Goal: Task Accomplishment & Management: Complete application form

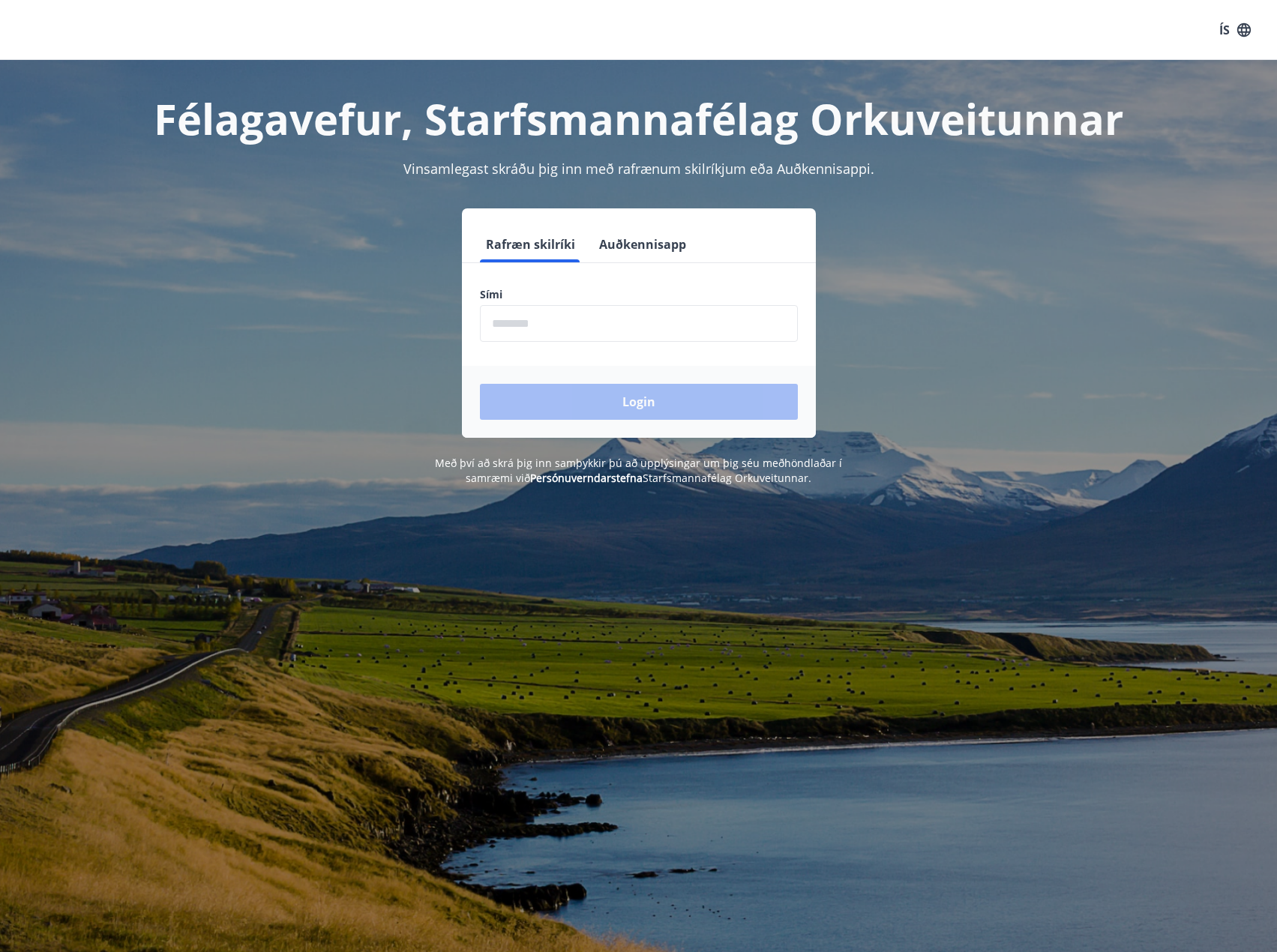
click at [622, 335] on input "phone" at bounding box center [638, 324] width 318 height 37
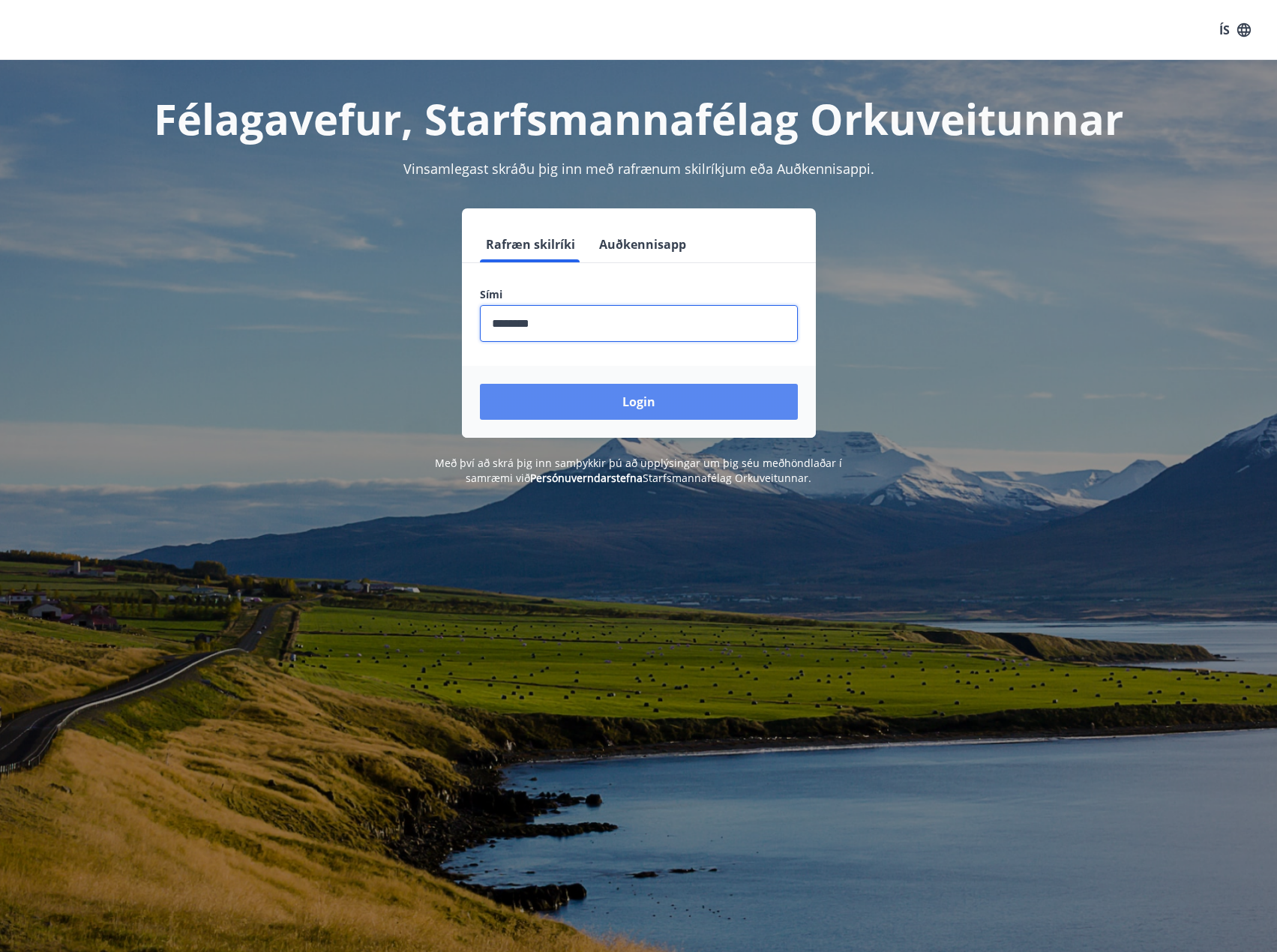
type input "********"
click at [577, 332] on input "phone" at bounding box center [638, 324] width 318 height 37
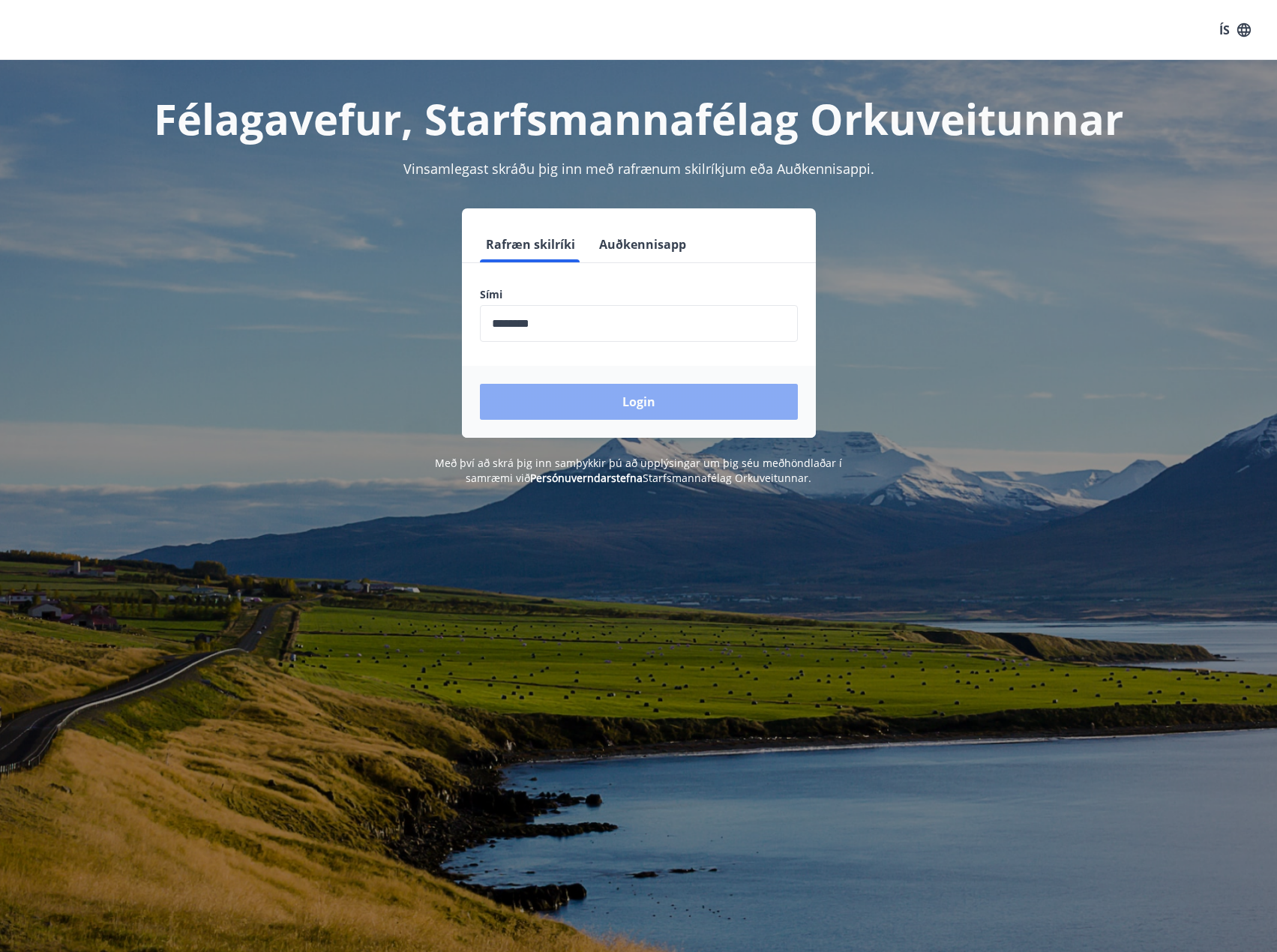
click at [597, 413] on button "Login" at bounding box center [638, 401] width 318 height 36
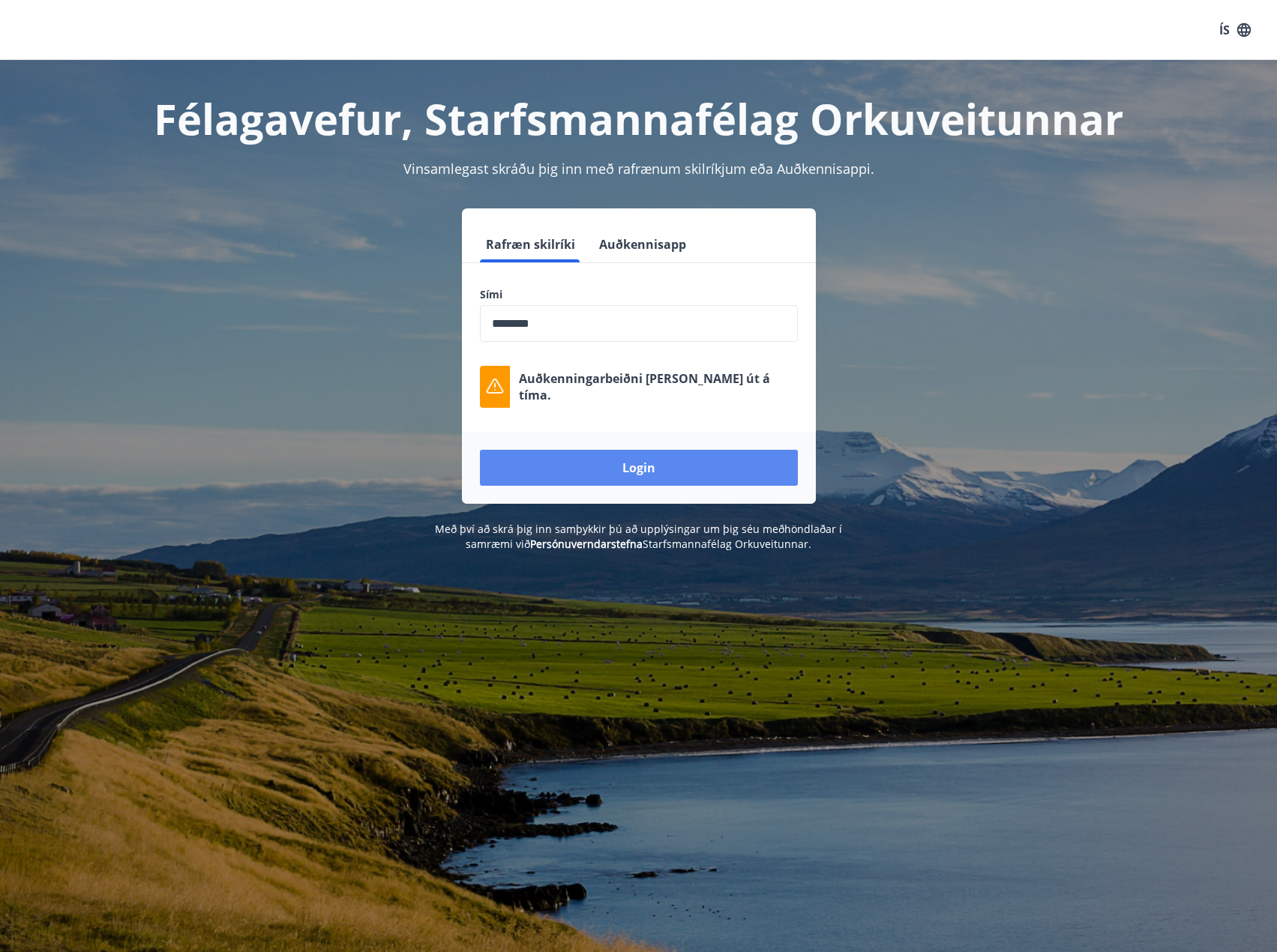
click at [617, 465] on button "Login" at bounding box center [638, 467] width 318 height 36
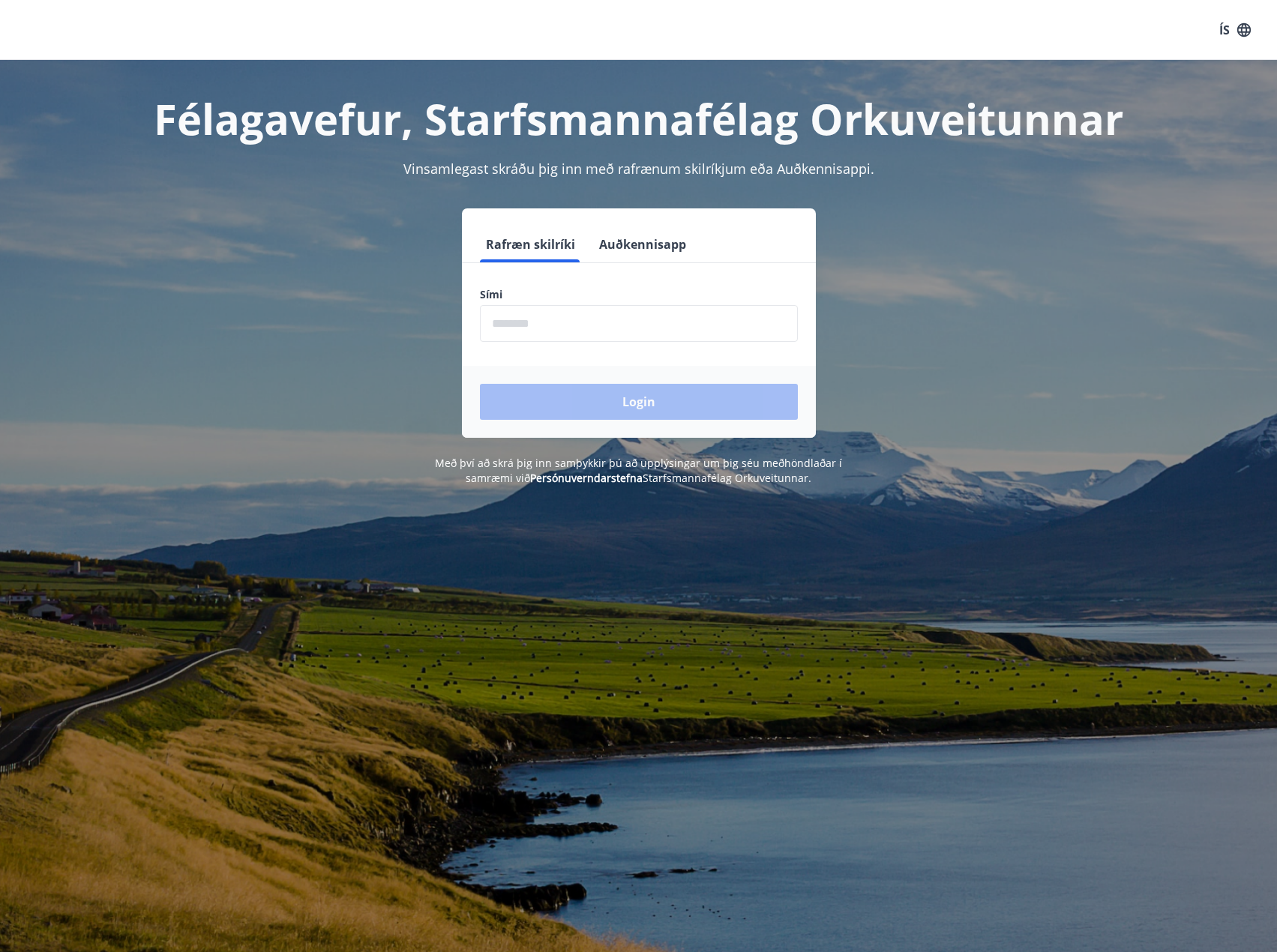
click at [197, 627] on div "Félagavefur, Starfsmannafélag Orkuveitunnar Vinsamlegast skráðu þig inn með raf…" at bounding box center [638, 536] width 1277 height 952
